Goal: Task Accomplishment & Management: Use online tool/utility

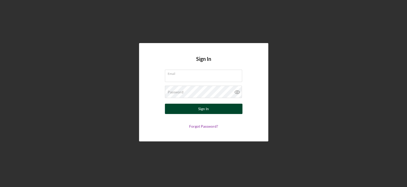
type input "[EMAIL_ADDRESS][DOMAIN_NAME]"
click at [198, 110] on div "Sign In" at bounding box center [203, 109] width 11 height 10
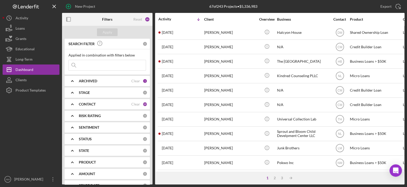
scroll to position [103, 0]
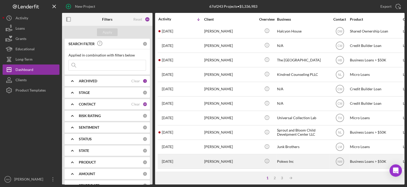
click at [211, 159] on div "[PERSON_NAME]" at bounding box center [230, 162] width 52 height 14
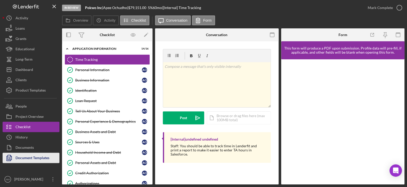
click at [28, 157] on div "Document Templates" at bounding box center [32, 159] width 34 height 12
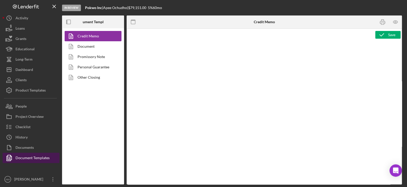
type textarea "<h2>MCCD Loan Presentation-<span id="Org_Title" class="template-field mceNonEdi…"
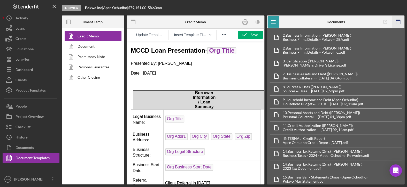
click at [398, 20] on g "button" at bounding box center [398, 22] width 4 height 4
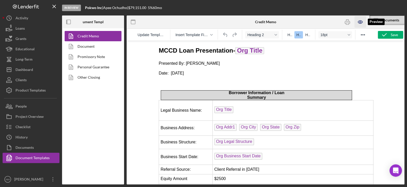
click at [362, 22] on icon "button" at bounding box center [360, 22] width 12 height 12
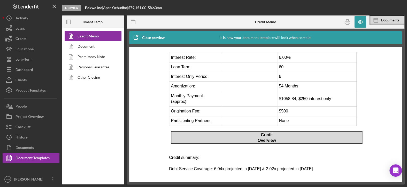
scroll to position [258, 0]
click at [359, 22] on icon "button" at bounding box center [360, 22] width 2 height 2
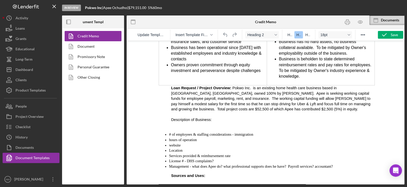
scroll to position [620, 0]
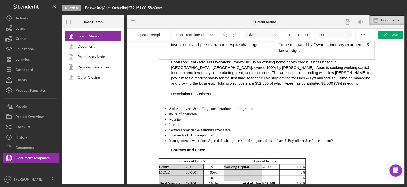
click at [268, 106] on li "# of employees & staffing considerations - immigration" at bounding box center [271, 108] width 204 height 5
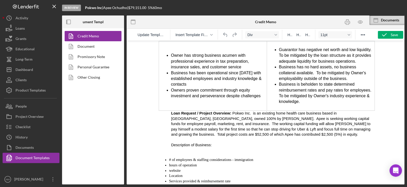
scroll to position [542, 0]
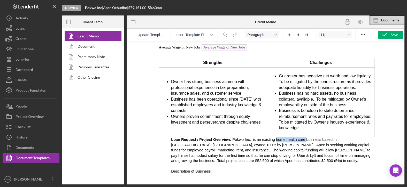
drag, startPoint x: 290, startPoint y: 131, endPoint x: 262, endPoint y: 130, distance: 28.2
click at [262, 138] on span "Pokwo Inc. is an existing home health care business based in [GEOGRAPHIC_DATA],…" at bounding box center [270, 150] width 199 height 25
click at [262, 138] on span "Pokwo Inc. is an existingCommunity First SAervices & SUpports business based in…" at bounding box center [271, 150] width 201 height 25
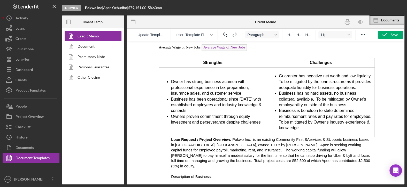
click at [293, 138] on span "Pokwo Inc. is an existing Community First SAervices & SUpports business based i…" at bounding box center [270, 153] width 199 height 31
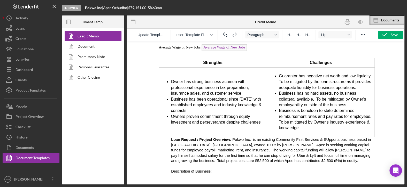
click at [310, 138] on span "Pokwo Inc. is an existing Community First Services & SUpports business based in…" at bounding box center [271, 150] width 200 height 25
click at [320, 138] on span "Pokwo Inc. is an existing Community First Services & Supports business based in…" at bounding box center [270, 150] width 199 height 25
click at [171, 164] on p "Rich Text Area. Press ALT-0 for help." at bounding box center [271, 166] width 201 height 5
click at [204, 169] on p "*in [DATE], [US_STATE] transitioned the PCA program to the CFSS program. CFSS is" at bounding box center [271, 171] width 201 height 5
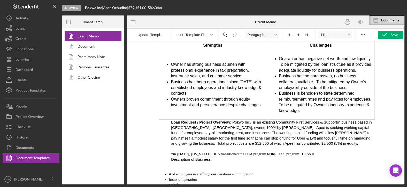
scroll to position [568, 0]
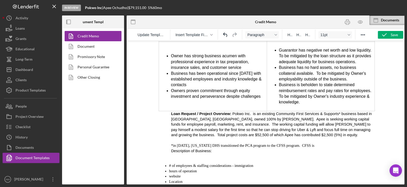
click at [312, 143] on p "*in [DATE], [US_STATE] DHS transitioned the PCA program to the CFSS program. CF…" at bounding box center [271, 145] width 201 height 5
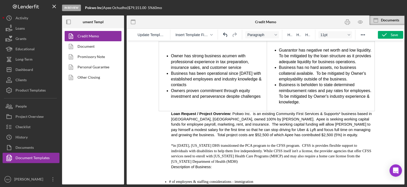
drag, startPoint x: 305, startPoint y: 138, endPoint x: 326, endPoint y: 142, distance: 20.7
click at [307, 143] on p "*in [DATE], [US_STATE] DHS transitioned the PCA program to the CFSS program. CF…" at bounding box center [271, 153] width 201 height 21
click at [318, 143] on p "*in [DATE], [US_STATE] DHS transitioned the PCA program to the CFSS program. CF…" at bounding box center [271, 153] width 201 height 21
drag, startPoint x: 331, startPoint y: 138, endPoint x: 319, endPoint y: 138, distance: 12.4
click at [319, 143] on p "*in [DATE], [US_STATE] DHS transitioned the PCA program to the CFSS program. CF…" at bounding box center [271, 153] width 201 height 21
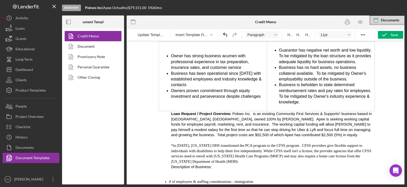
click at [311, 143] on p "*in [DATE], [US_STATE] DHS transitioned the PCA program to the CFSS program. CF…" at bounding box center [271, 153] width 201 height 21
click at [348, 143] on p "*in [DATE], [US_STATE] DHS transitioned the PCA program to the CFSS program. CF…" at bounding box center [271, 153] width 201 height 21
click at [317, 143] on p "*in [DATE], [US_STATE] DHS transitioned the PCA program to the CFSS program. CF…" at bounding box center [271, 153] width 201 height 21
drag, startPoint x: 248, startPoint y: 155, endPoint x: 254, endPoint y: 156, distance: 6.3
click at [249, 155] on p "*in [DATE], [US_STATE] DHS transitioned the PCA program to the CFSS program. CF…" at bounding box center [271, 153] width 201 height 21
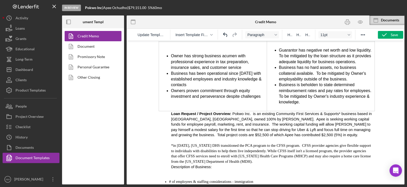
click at [228, 165] on p "Description of Business:" at bounding box center [271, 167] width 201 height 5
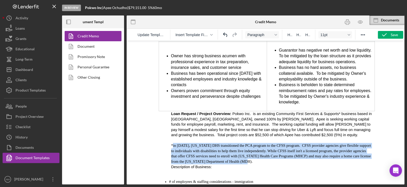
drag, startPoint x: 172, startPoint y: 138, endPoint x: 337, endPoint y: 155, distance: 165.6
click at [337, 155] on p "*in [DATE], [US_STATE] DHS transitioned the PCA program to the CFSS program. CF…" at bounding box center [271, 153] width 201 height 21
copy p "in [DATE], [US_STATE] DHS transitioned the PCA program to the CFSS program. CFS…"
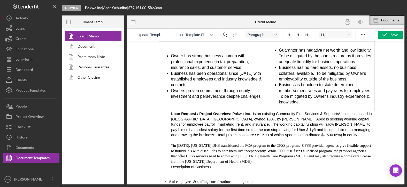
click at [258, 165] on p "Description of Business:" at bounding box center [271, 167] width 201 height 5
click at [258, 156] on p "*in [DATE], [US_STATE] DHS transitioned the PCA program to the CFSS program. CF…" at bounding box center [271, 153] width 201 height 21
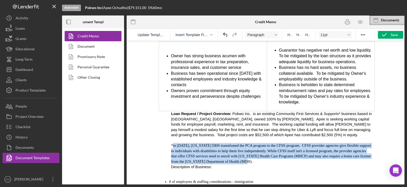
drag, startPoint x: 257, startPoint y: 157, endPoint x: 173, endPoint y: 140, distance: 85.3
click at [173, 143] on p "*in [DATE], [US_STATE] DHS transitioned the PCA program to the CFSS program. CF…" at bounding box center [271, 153] width 201 height 21
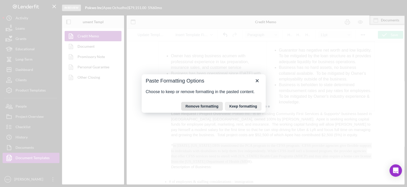
click at [197, 105] on button "Remove formatting" at bounding box center [202, 106] width 42 height 9
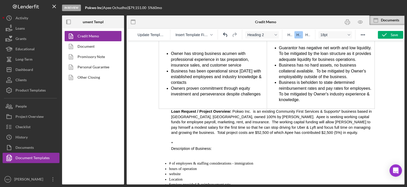
scroll to position [569, 0]
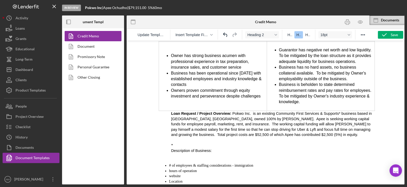
click at [190, 143] on p "*" at bounding box center [271, 145] width 201 height 5
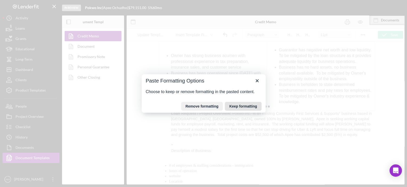
click at [235, 106] on button "Keep formatting" at bounding box center [243, 106] width 36 height 9
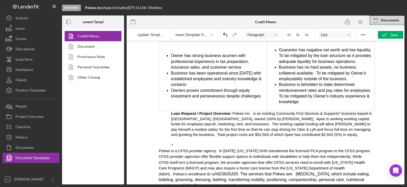
scroll to position [581, 0]
